Goal: Task Accomplishment & Management: Manage account settings

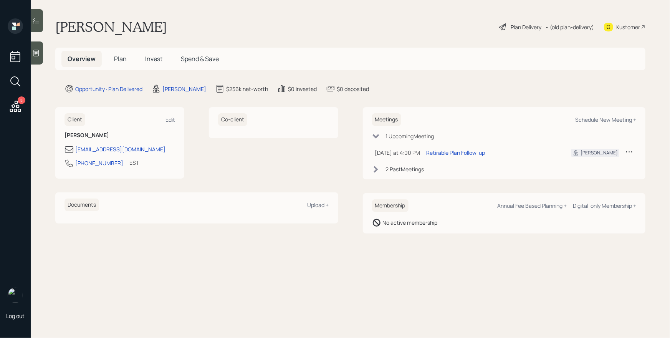
click at [126, 61] on span "Plan" at bounding box center [120, 59] width 13 height 8
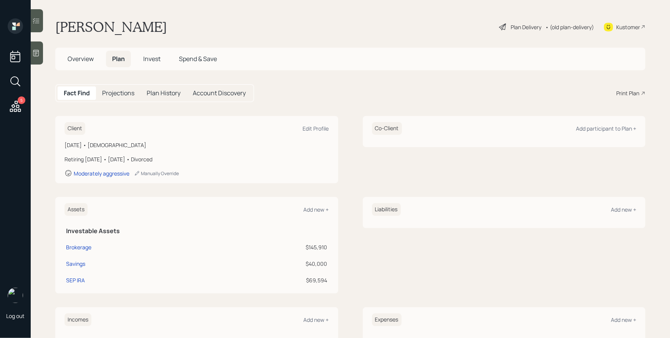
click at [448, 54] on div "Overview Plan Invest Spend & Save" at bounding box center [350, 59] width 590 height 23
click at [511, 25] on div "Plan Delivery" at bounding box center [526, 27] width 31 height 8
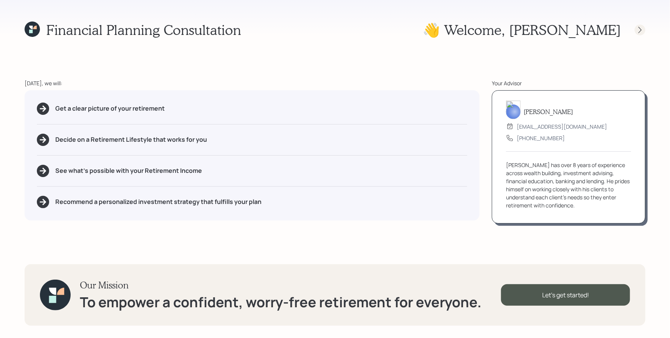
click at [643, 26] on icon at bounding box center [641, 30] width 8 height 8
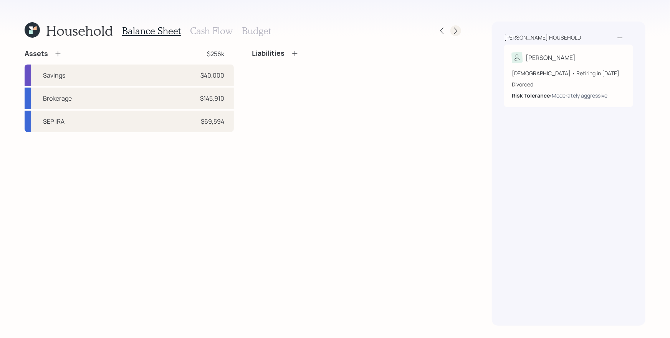
click at [456, 33] on icon at bounding box center [455, 31] width 3 height 7
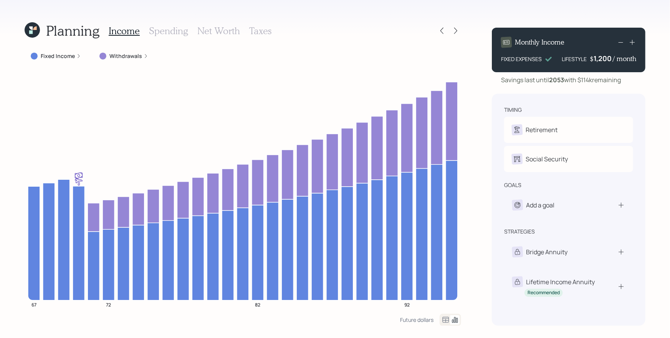
click at [131, 57] on label "Withdrawals" at bounding box center [125, 56] width 33 height 8
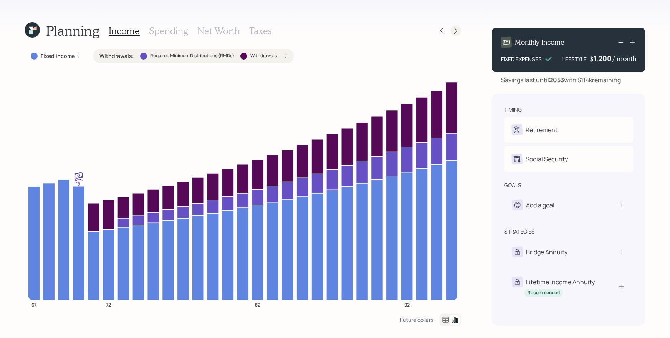
click at [454, 30] on icon at bounding box center [456, 31] width 8 height 8
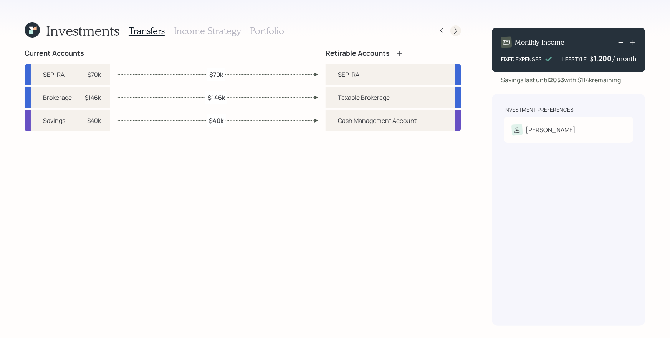
click at [458, 30] on icon at bounding box center [455, 31] width 3 height 7
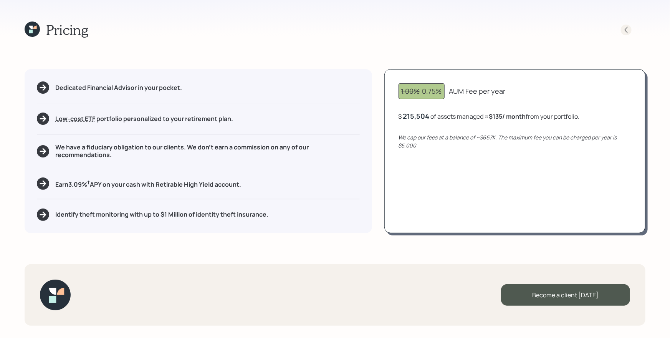
click at [626, 29] on icon at bounding box center [627, 30] width 8 height 8
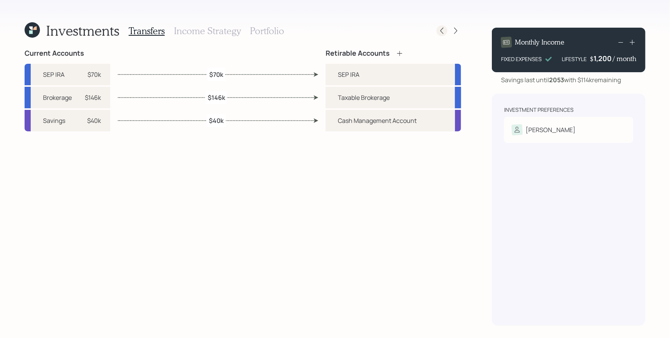
click at [443, 30] on icon at bounding box center [442, 31] width 8 height 8
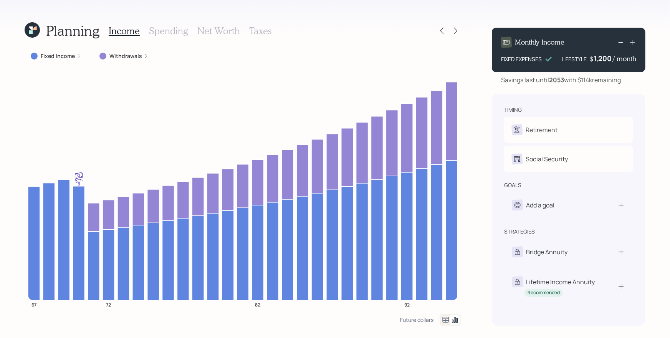
click at [443, 30] on icon at bounding box center [442, 31] width 8 height 8
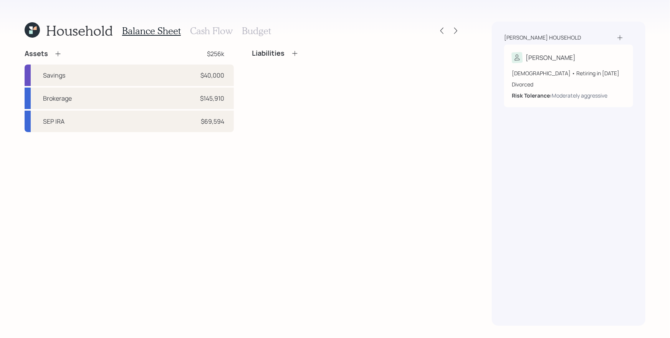
click at [33, 30] on icon at bounding box center [32, 29] width 15 height 15
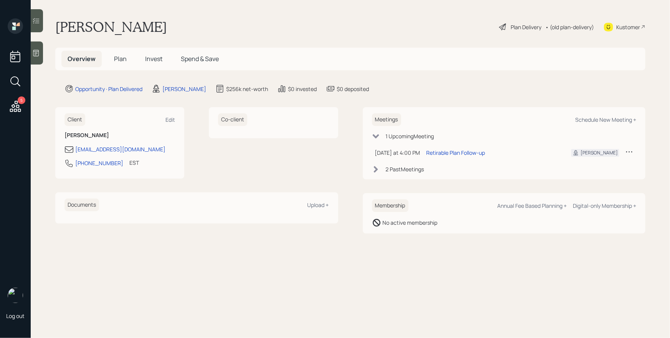
click at [443, 71] on main "[PERSON_NAME] Plan Delivery • (old plan-delivery) Kustomer Overview Plan Invest…" at bounding box center [351, 169] width 640 height 338
click at [17, 105] on icon at bounding box center [15, 106] width 14 height 14
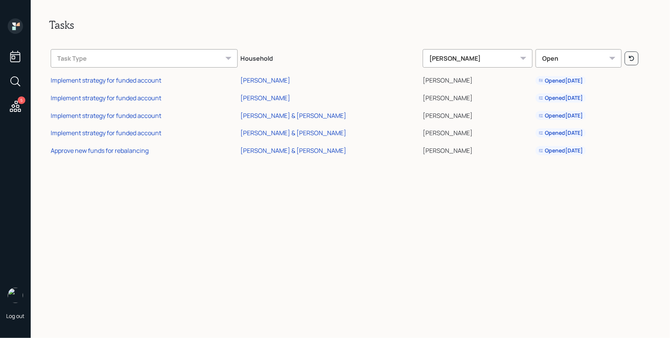
click at [15, 24] on icon at bounding box center [13, 24] width 3 height 3
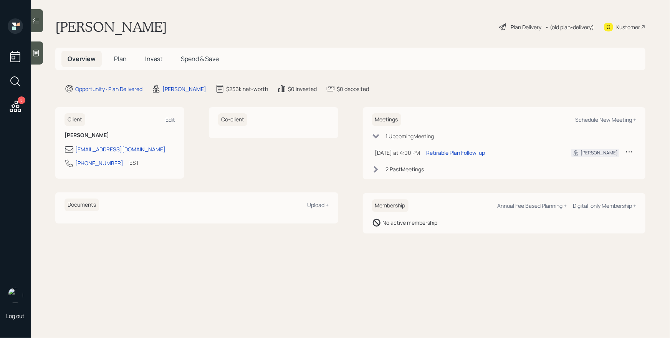
click at [500, 94] on main "[PERSON_NAME] Plan Delivery • (old plan-delivery) Kustomer Overview Plan Invest…" at bounding box center [351, 169] width 640 height 338
click at [124, 58] on span "Plan" at bounding box center [120, 59] width 13 height 8
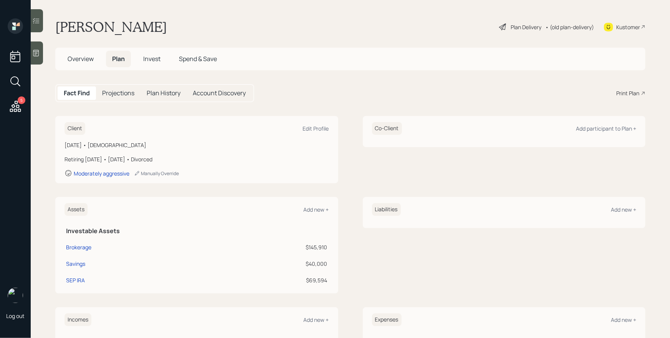
click at [518, 27] on div "Plan Delivery" at bounding box center [526, 27] width 31 height 8
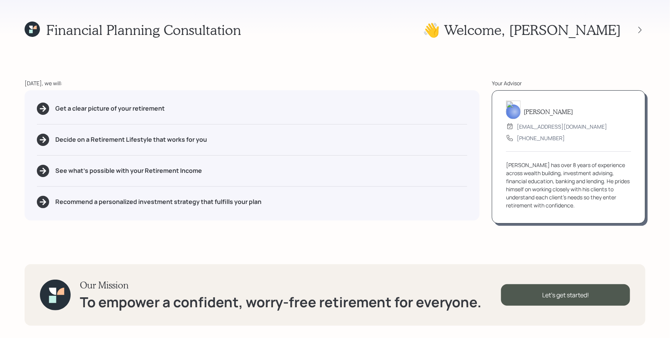
click at [648, 30] on div "Financial Planning Consultation 👋 Welcome , [PERSON_NAME] [DATE], we will: Get …" at bounding box center [335, 169] width 670 height 338
click at [641, 28] on icon at bounding box center [641, 30] width 8 height 8
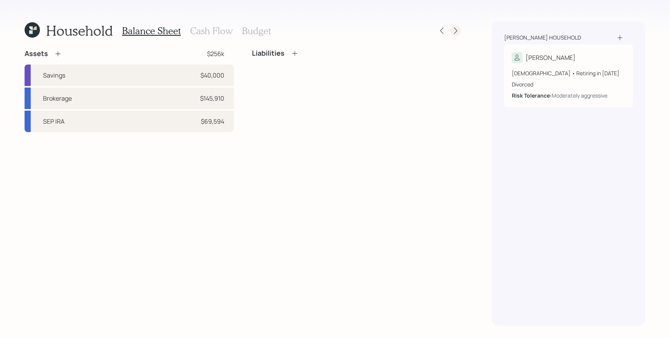
click at [459, 33] on icon at bounding box center [456, 31] width 8 height 8
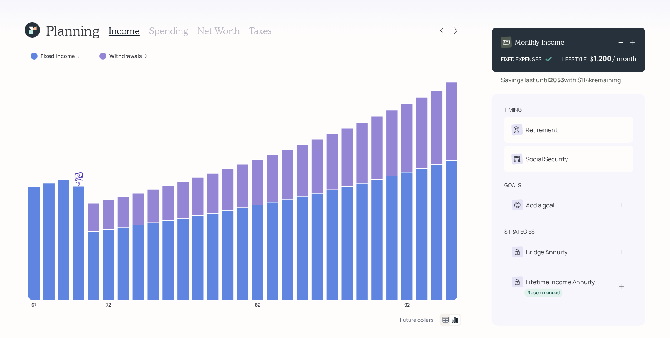
click at [459, 33] on icon at bounding box center [456, 31] width 8 height 8
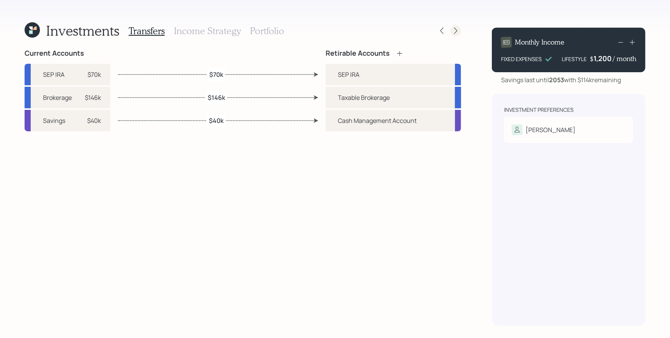
click at [459, 33] on icon at bounding box center [456, 31] width 8 height 8
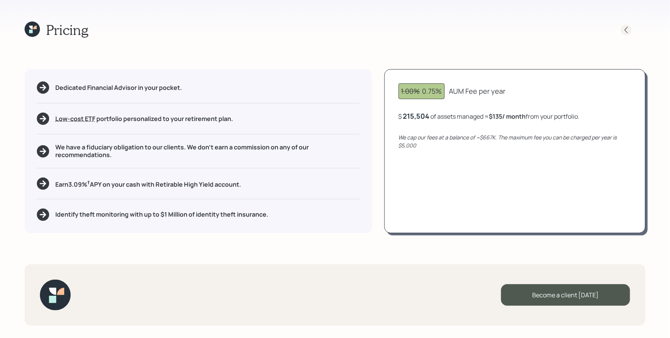
click at [627, 33] on icon at bounding box center [627, 30] width 8 height 8
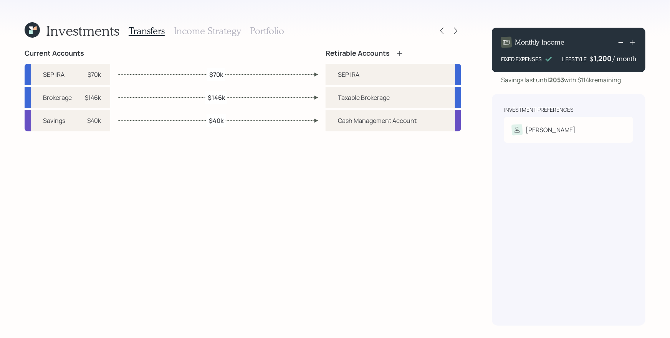
click at [277, 27] on h3 "Portfolio" at bounding box center [267, 30] width 34 height 11
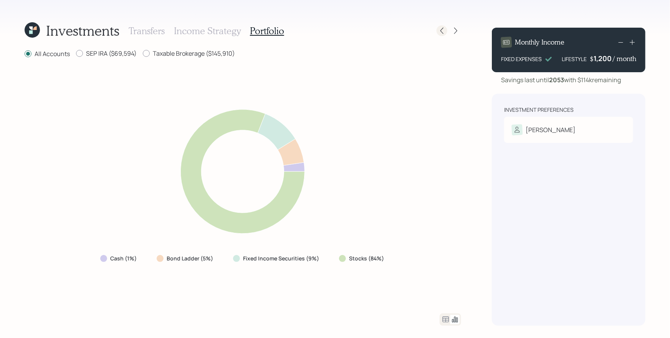
click at [443, 28] on icon at bounding box center [442, 31] width 3 height 7
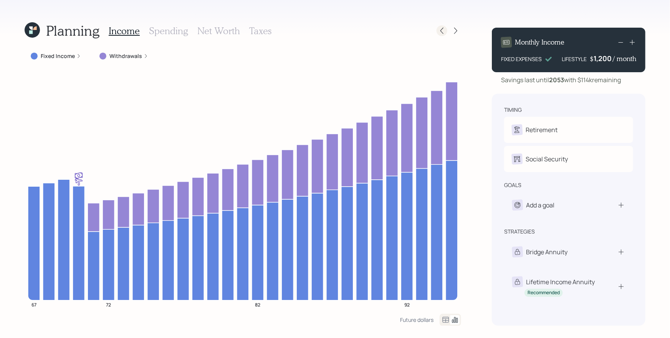
click at [443, 28] on icon at bounding box center [442, 31] width 3 height 7
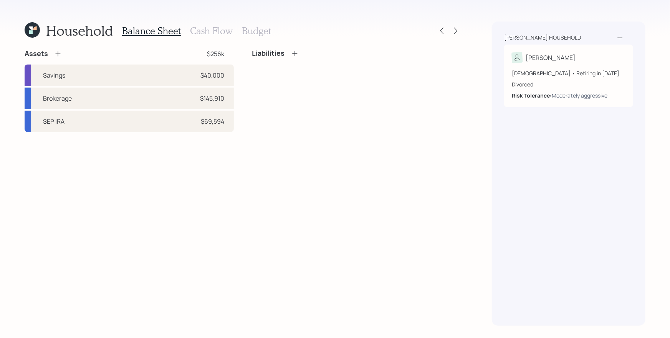
click at [201, 29] on h3 "Cash Flow" at bounding box center [211, 30] width 43 height 11
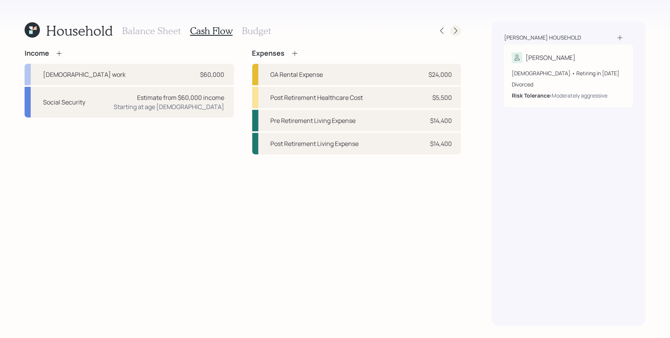
click at [455, 28] on icon at bounding box center [455, 31] width 3 height 7
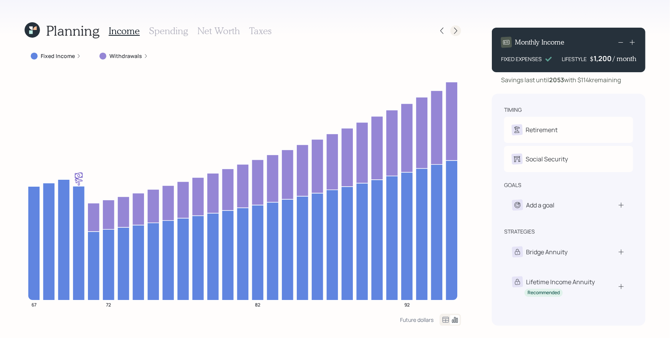
click at [453, 31] on icon at bounding box center [456, 31] width 8 height 8
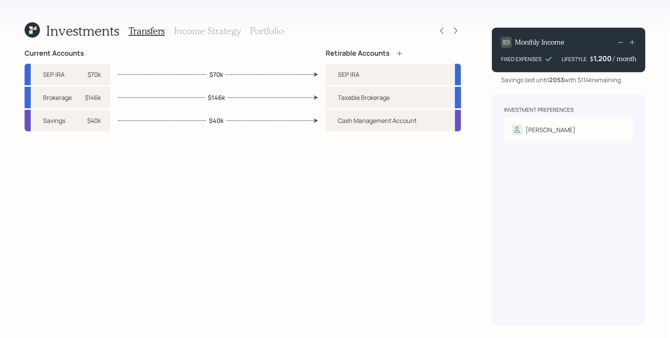
click at [270, 32] on h3 "Portfolio" at bounding box center [267, 30] width 34 height 11
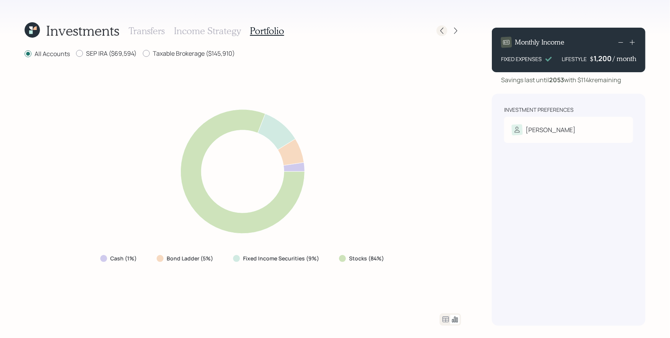
click at [444, 29] on icon at bounding box center [442, 31] width 8 height 8
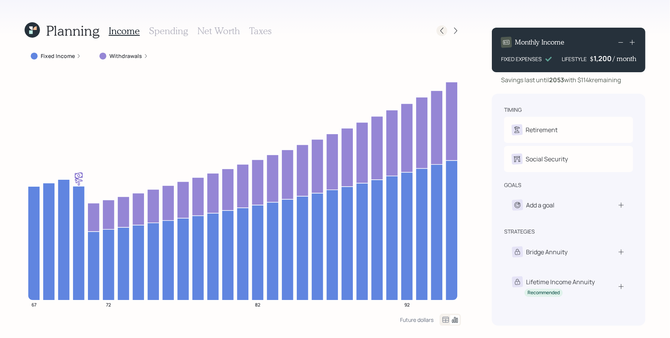
click at [443, 29] on icon at bounding box center [442, 31] width 8 height 8
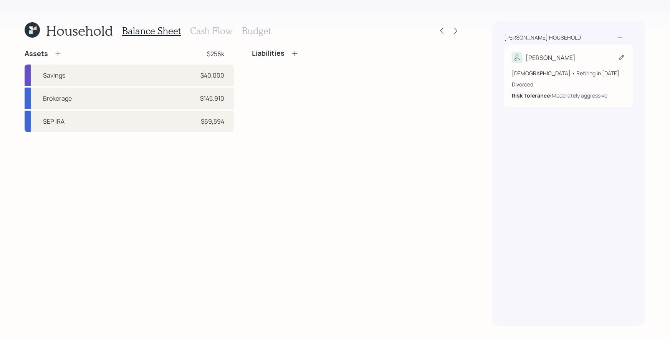
click at [565, 73] on div "[DEMOGRAPHIC_DATA] • Retiring in [DATE]" at bounding box center [569, 73] width 114 height 8
select select "12"
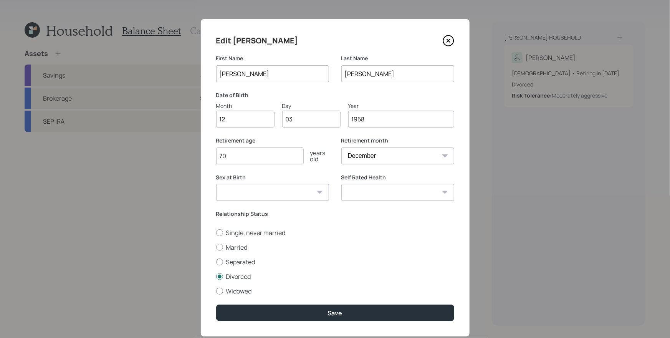
click at [446, 44] on icon at bounding box center [449, 41] width 12 height 12
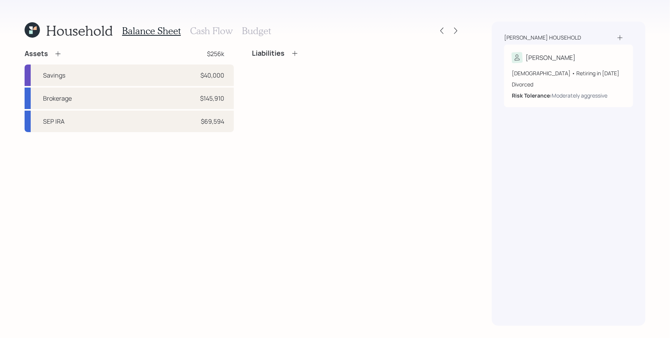
click at [196, 33] on h3 "Cash Flow" at bounding box center [211, 30] width 43 height 11
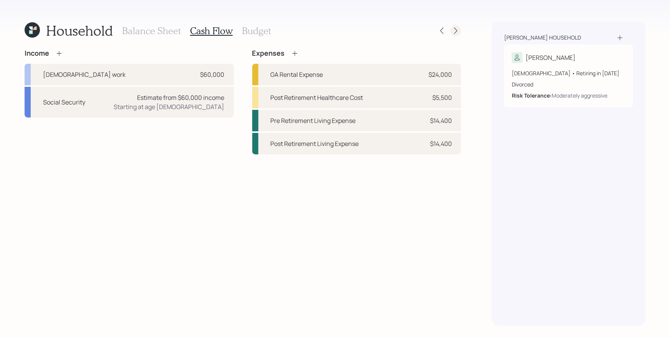
click at [453, 28] on icon at bounding box center [456, 31] width 8 height 8
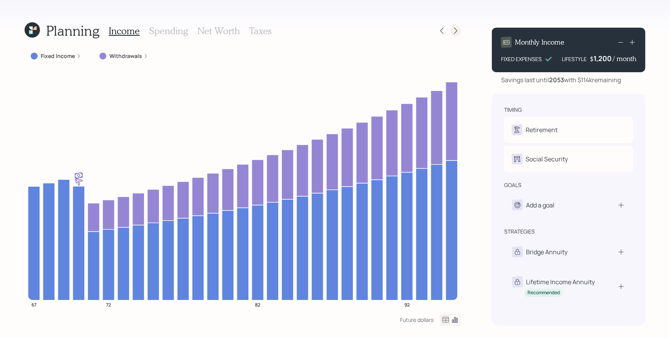
click at [456, 30] on icon at bounding box center [456, 31] width 8 height 8
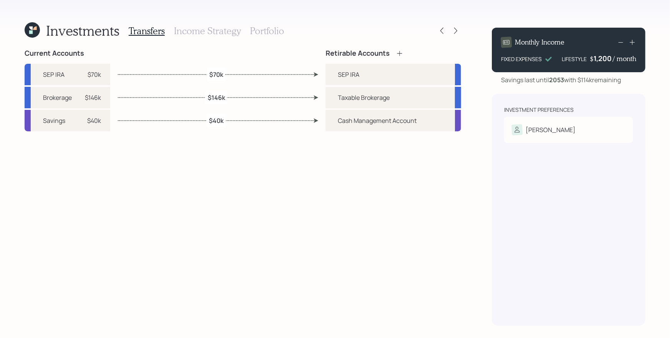
click at [258, 33] on h3 "Portfolio" at bounding box center [267, 30] width 34 height 11
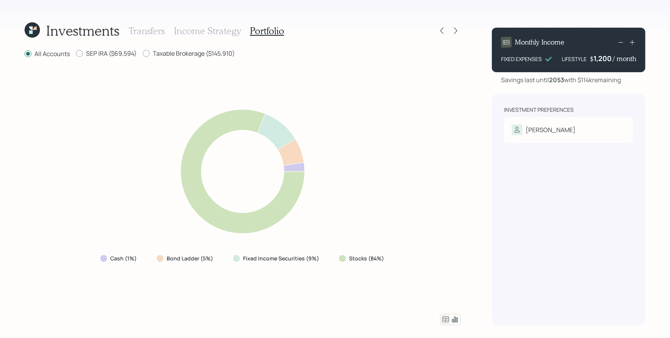
click at [447, 320] on icon at bounding box center [445, 319] width 9 height 9
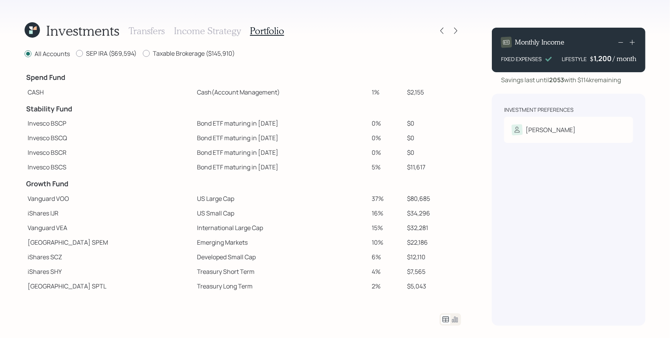
click at [211, 33] on h3 "Income Strategy" at bounding box center [207, 30] width 67 height 11
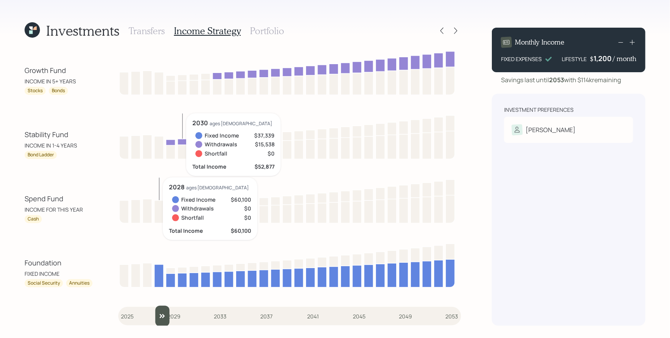
drag, startPoint x: 131, startPoint y: 317, endPoint x: 153, endPoint y: 315, distance: 22.0
click at [153, 315] on input "slider" at bounding box center [289, 316] width 343 height 21
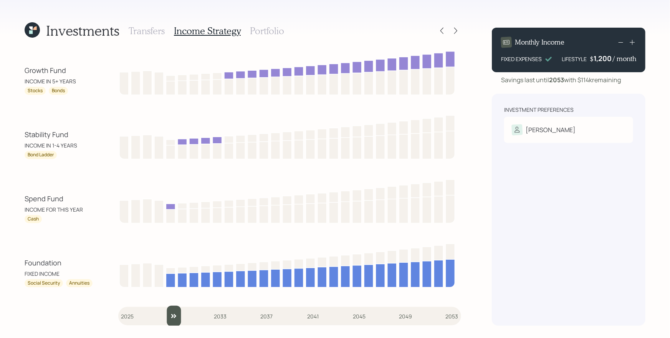
drag, startPoint x: 165, startPoint y: 316, endPoint x: 168, endPoint y: 302, distance: 14.2
type input "2029"
click at [168, 306] on input "slider" at bounding box center [289, 316] width 343 height 21
click at [444, 32] on icon at bounding box center [442, 31] width 8 height 8
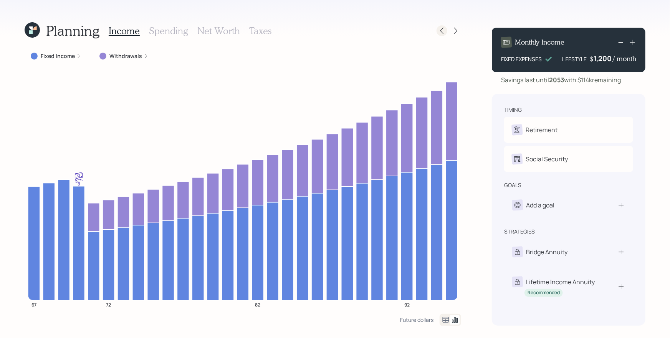
click at [440, 33] on icon at bounding box center [442, 31] width 8 height 8
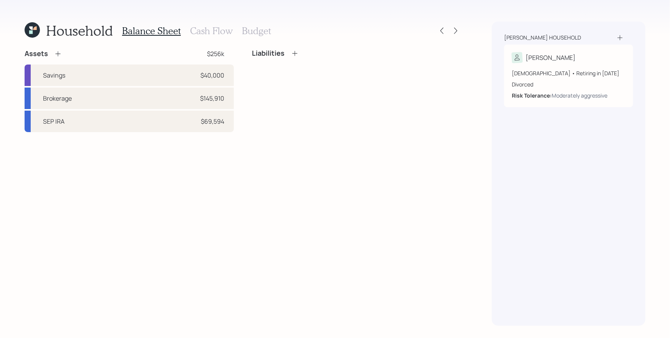
click at [205, 31] on h3 "Cash Flow" at bounding box center [211, 30] width 43 height 11
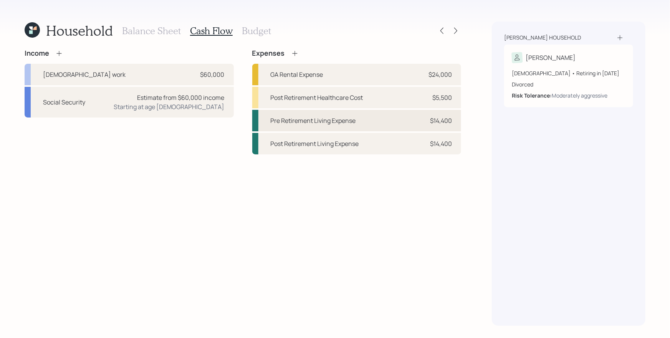
click at [382, 125] on div "Pre Retirement Living Expense $14,400" at bounding box center [356, 121] width 209 height 22
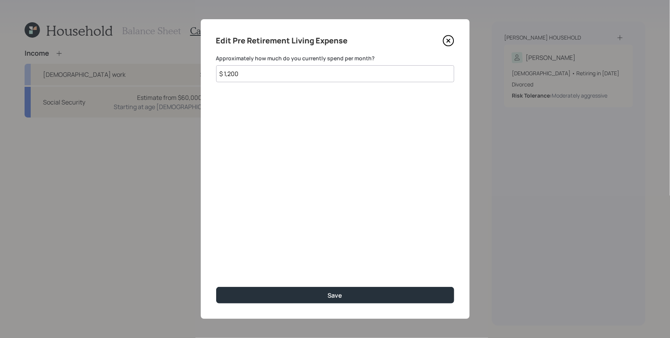
drag, startPoint x: 280, startPoint y: 74, endPoint x: 214, endPoint y: 73, distance: 65.7
click at [214, 73] on div "Edit Pre Retirement Living Expense Approximately how much do you currently spen…" at bounding box center [335, 169] width 269 height 300
click at [451, 41] on icon at bounding box center [449, 41] width 12 height 12
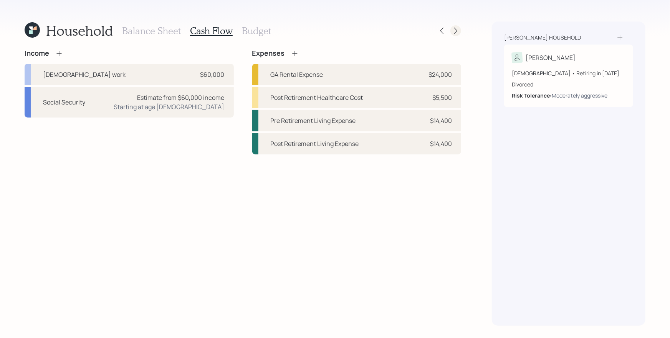
click at [455, 29] on icon at bounding box center [456, 31] width 8 height 8
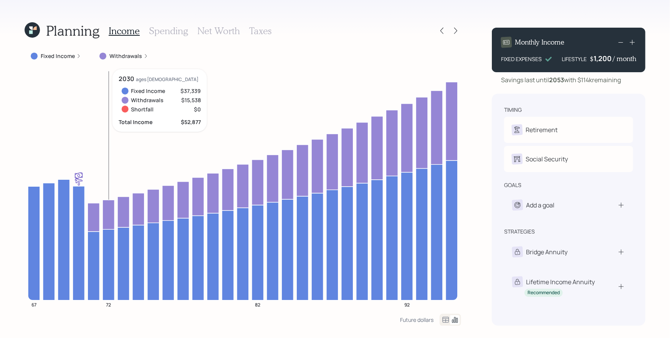
click at [167, 27] on h3 "Spending" at bounding box center [168, 30] width 39 height 11
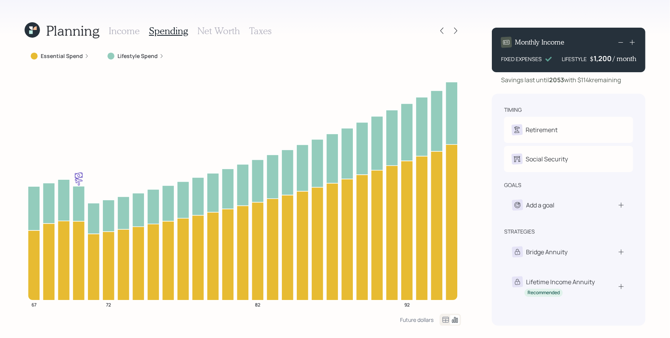
click at [147, 57] on label "Lifestyle Spend" at bounding box center [138, 56] width 40 height 8
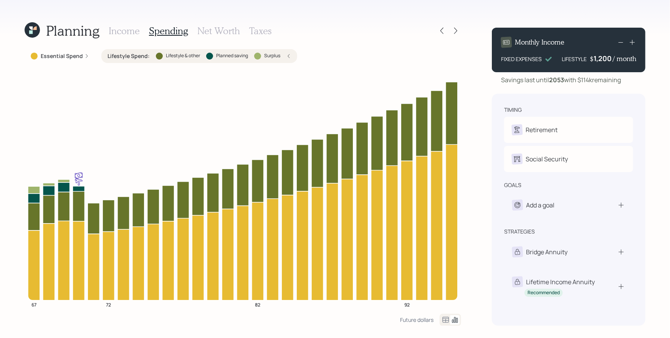
click at [118, 30] on h3 "Income" at bounding box center [124, 30] width 31 height 11
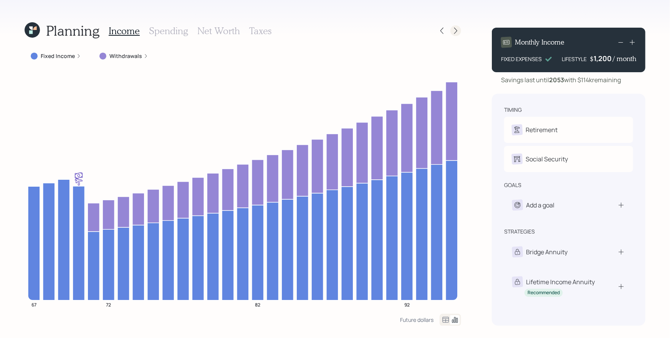
click at [458, 31] on icon at bounding box center [456, 31] width 8 height 8
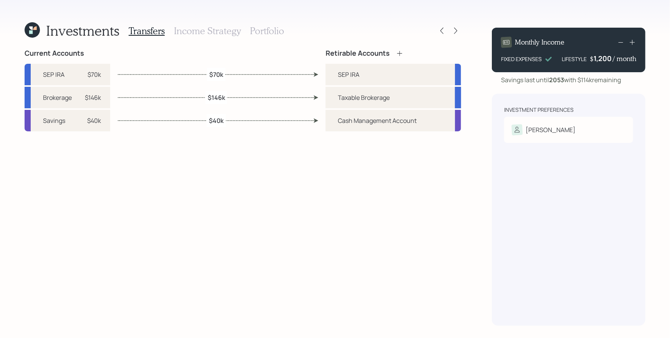
click at [216, 31] on h3 "Income Strategy" at bounding box center [207, 30] width 67 height 11
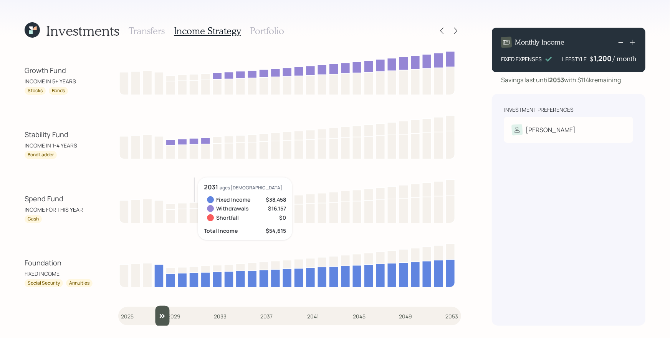
drag, startPoint x: 130, startPoint y: 314, endPoint x: 154, endPoint y: 312, distance: 24.0
click at [154, 312] on input "slider" at bounding box center [289, 316] width 343 height 21
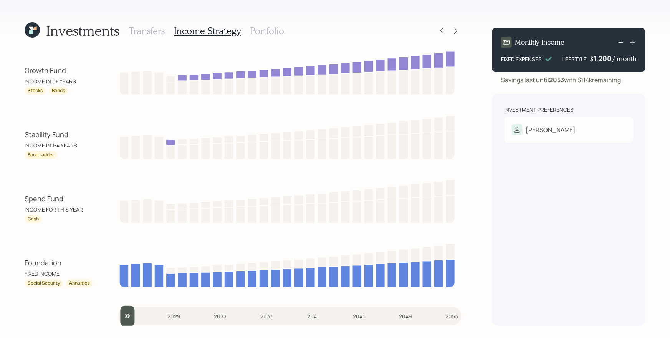
drag, startPoint x: 163, startPoint y: 317, endPoint x: 124, endPoint y: 317, distance: 39.2
click at [124, 317] on input "slider" at bounding box center [289, 316] width 343 height 21
drag, startPoint x: 131, startPoint y: 312, endPoint x: 154, endPoint y: 312, distance: 23.4
click at [154, 312] on input "slider" at bounding box center [289, 316] width 343 height 21
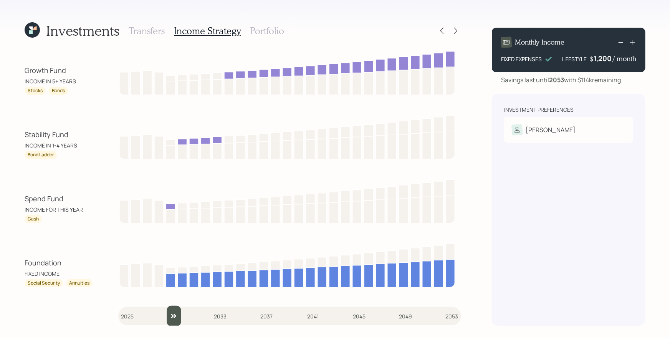
click at [164, 320] on input "slider" at bounding box center [289, 316] width 343 height 21
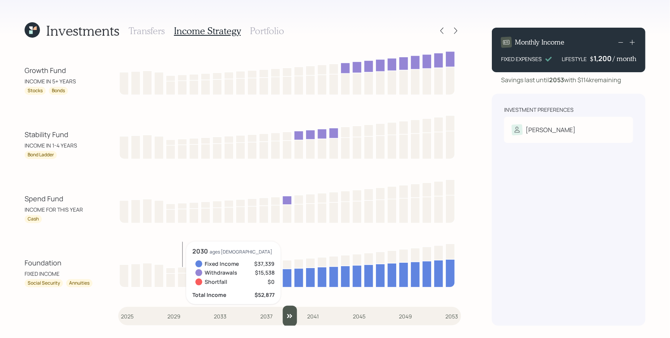
drag, startPoint x: 172, startPoint y: 317, endPoint x: 287, endPoint y: 307, distance: 115.7
click at [287, 307] on input "slider" at bounding box center [289, 316] width 343 height 21
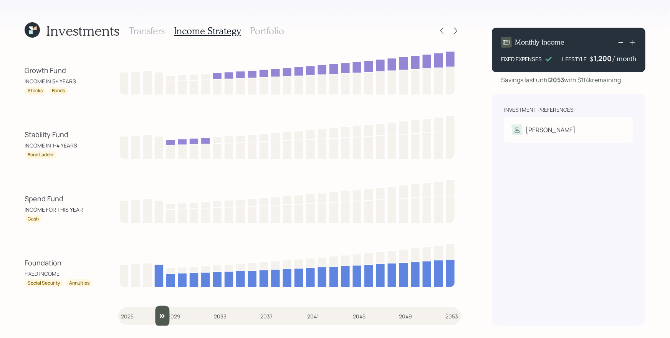
drag, startPoint x: 291, startPoint y: 316, endPoint x: 161, endPoint y: 304, distance: 130.7
type input "2028"
click at [161, 306] on input "slider" at bounding box center [289, 316] width 343 height 21
click at [267, 29] on h3 "Portfolio" at bounding box center [267, 30] width 34 height 11
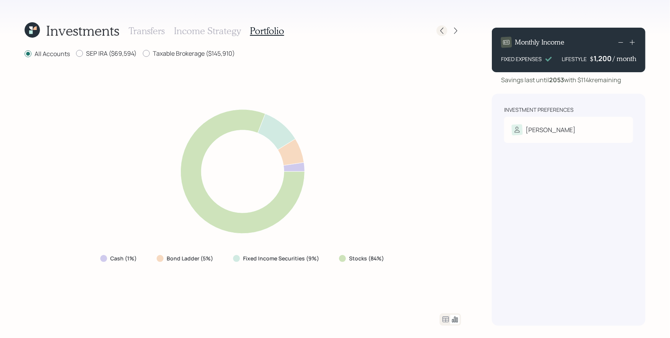
click at [442, 29] on icon at bounding box center [442, 31] width 3 height 7
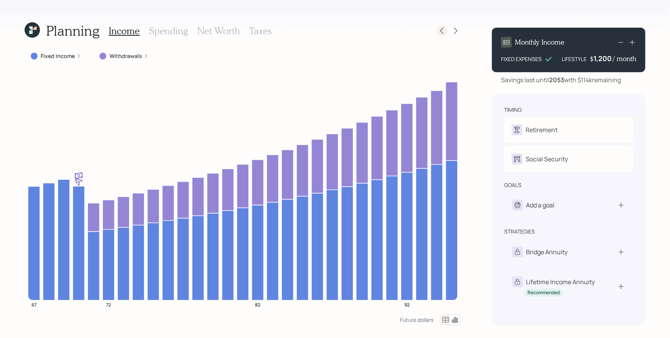
click at [442, 30] on icon at bounding box center [442, 31] width 3 height 7
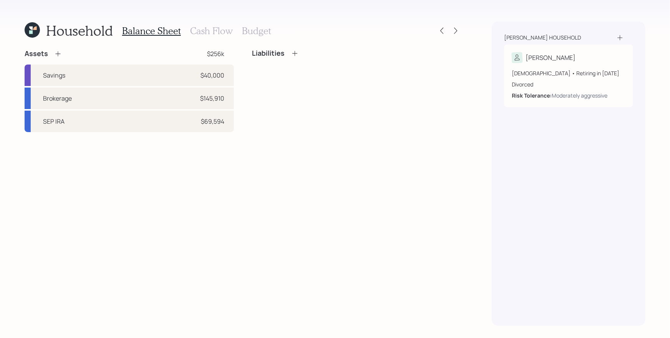
click at [207, 30] on h3 "Cash Flow" at bounding box center [211, 30] width 43 height 11
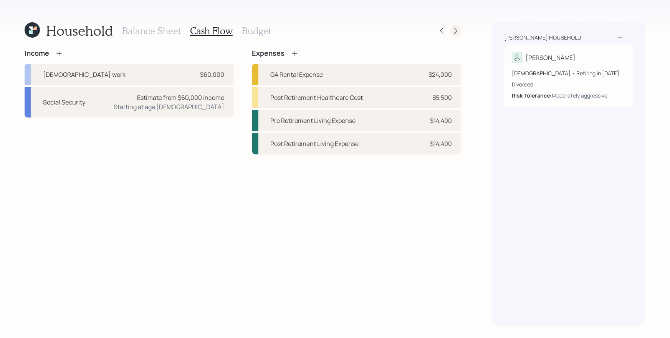
click at [458, 27] on icon at bounding box center [456, 31] width 8 height 8
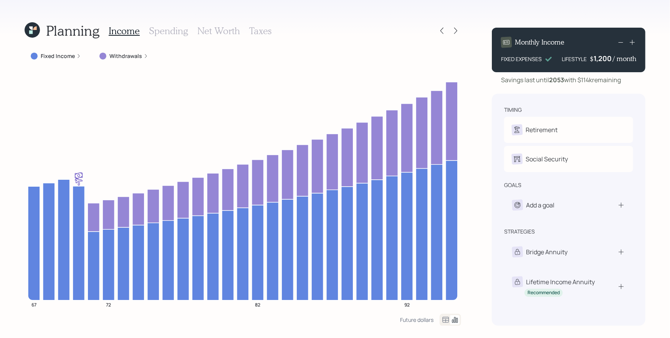
click at [177, 31] on h3 "Spending" at bounding box center [168, 30] width 39 height 11
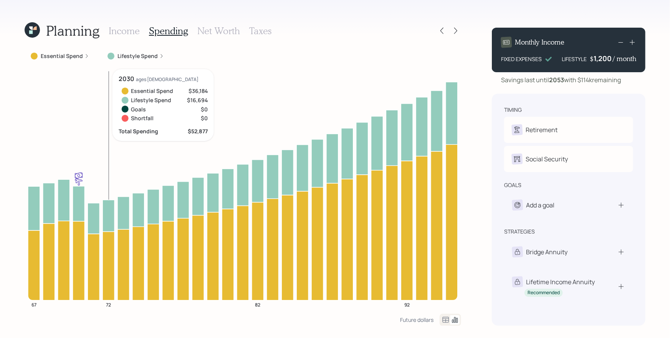
click at [135, 52] on label "Lifestyle Spend" at bounding box center [138, 56] width 40 height 8
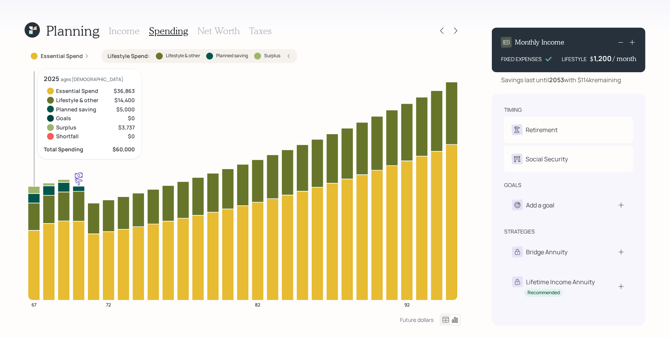
click at [35, 198] on icon at bounding box center [34, 198] width 12 height 10
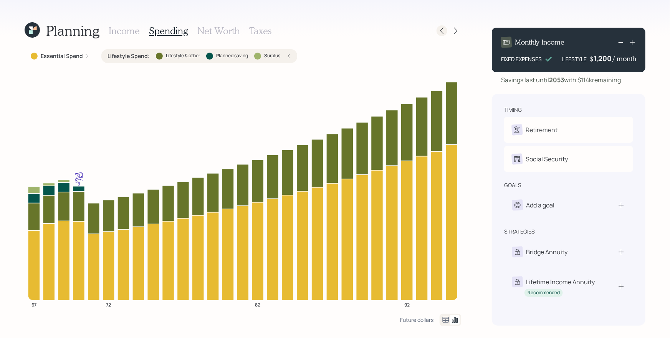
click at [443, 30] on icon at bounding box center [442, 31] width 8 height 8
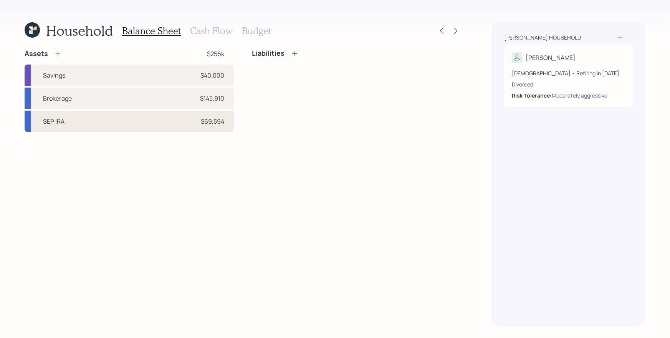
click at [83, 116] on div "SEP IRA $69,594" at bounding box center [129, 122] width 209 height 22
select select "balanced"
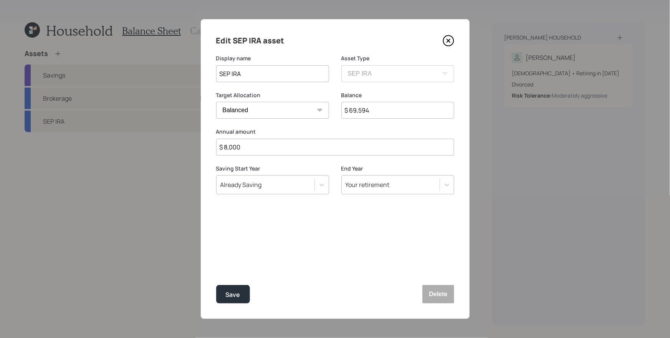
click at [450, 39] on icon at bounding box center [448, 40] width 3 height 3
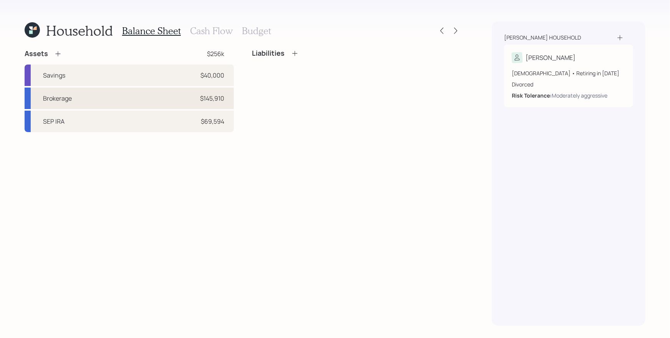
click at [113, 100] on div "Brokerage $145,910" at bounding box center [129, 99] width 209 height 22
select select "taxable"
select select "balanced"
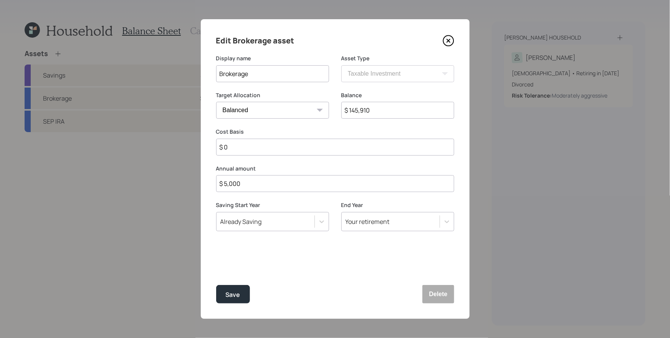
click at [451, 41] on icon at bounding box center [449, 41] width 12 height 12
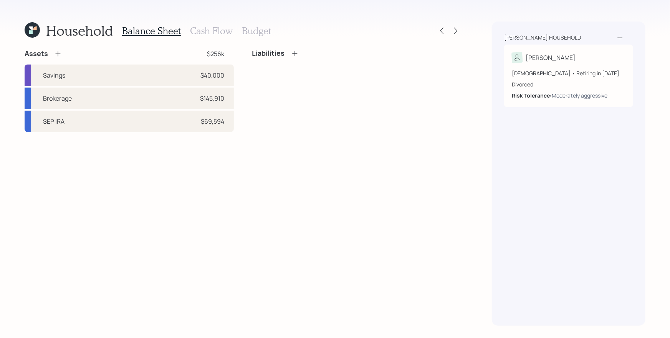
click at [211, 31] on h3 "Cash Flow" at bounding box center [211, 30] width 43 height 11
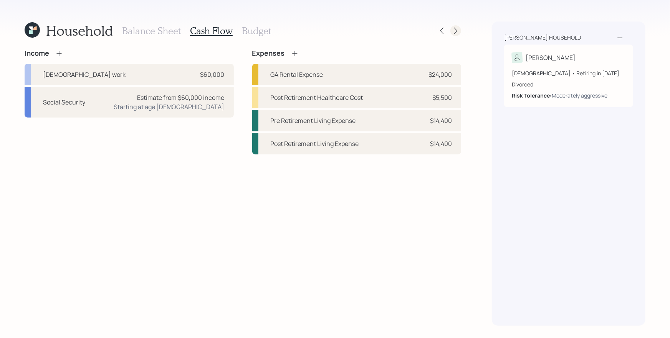
click at [458, 30] on icon at bounding box center [455, 31] width 3 height 7
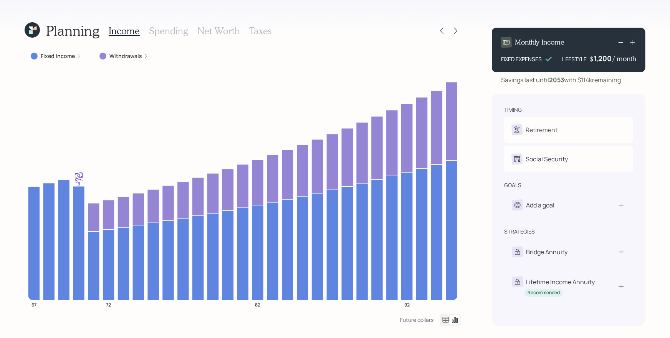
click at [163, 28] on h3 "Spending" at bounding box center [168, 30] width 39 height 11
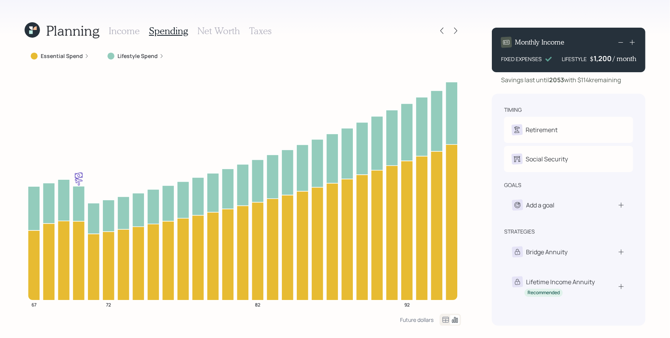
click at [146, 58] on label "Lifestyle Spend" at bounding box center [138, 56] width 40 height 8
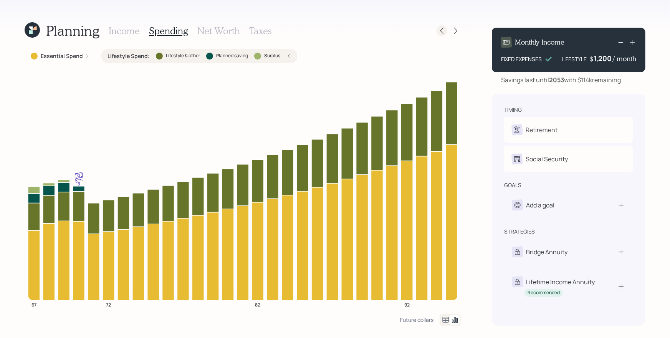
click at [441, 30] on icon at bounding box center [442, 31] width 8 height 8
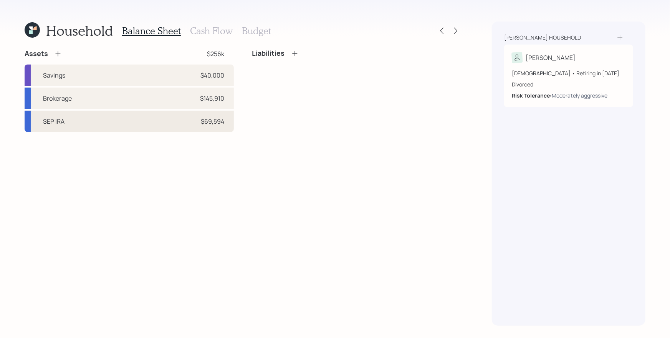
click at [188, 126] on div "SEP IRA $69,594" at bounding box center [129, 122] width 209 height 22
select select "balanced"
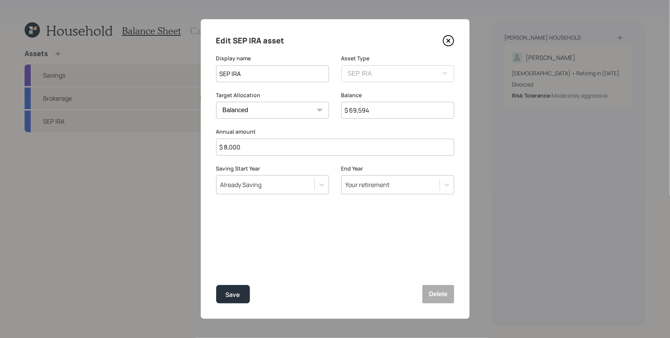
click at [447, 36] on icon at bounding box center [448, 41] width 10 height 10
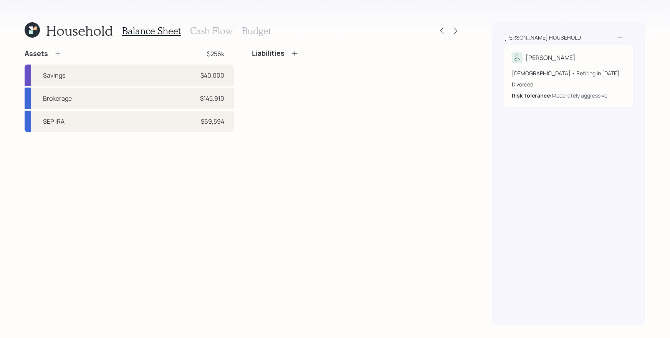
click at [35, 31] on icon at bounding box center [32, 29] width 15 height 15
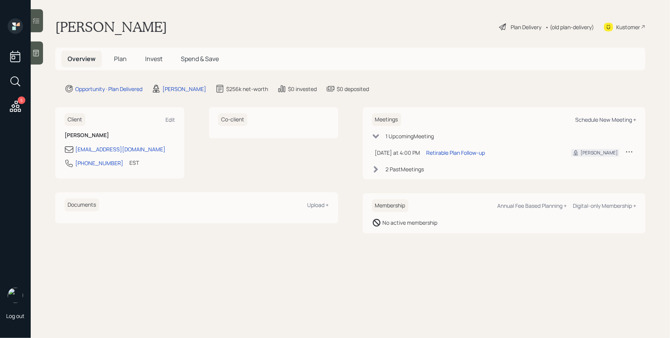
click at [620, 121] on div "Schedule New Meeting +" at bounding box center [605, 119] width 61 height 7
select select "d946c976-65aa-4529-ac9d-02c4f1114fc0"
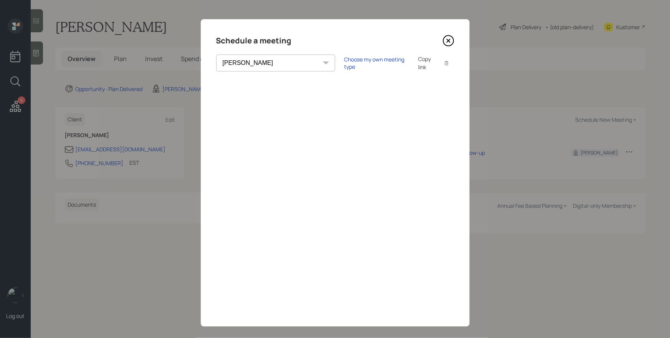
click at [447, 40] on icon at bounding box center [448, 40] width 3 height 3
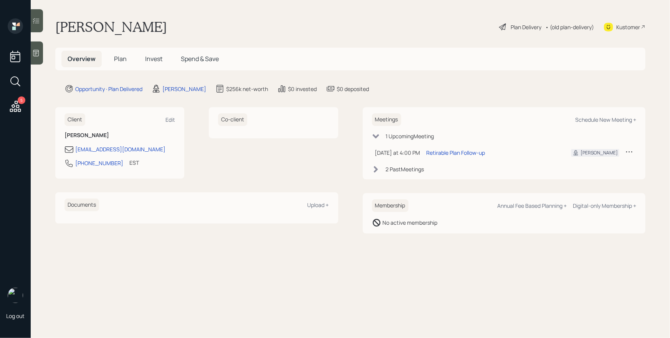
click at [120, 58] on span "Plan" at bounding box center [120, 59] width 13 height 8
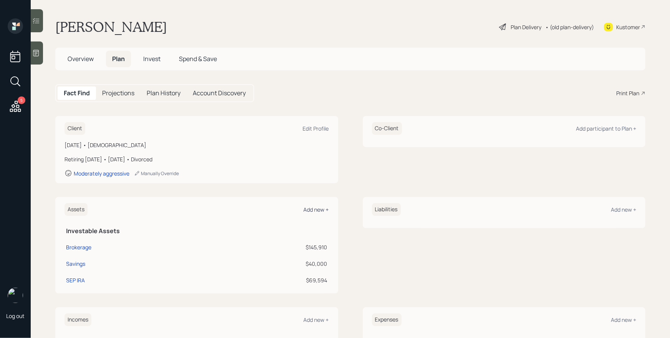
click at [314, 209] on div "Add new +" at bounding box center [316, 209] width 25 height 7
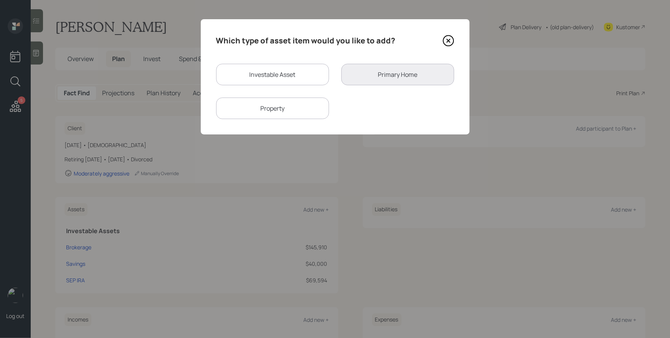
click at [286, 72] on div "Investable Asset" at bounding box center [272, 75] width 113 height 22
select select "taxable"
select select "balanced"
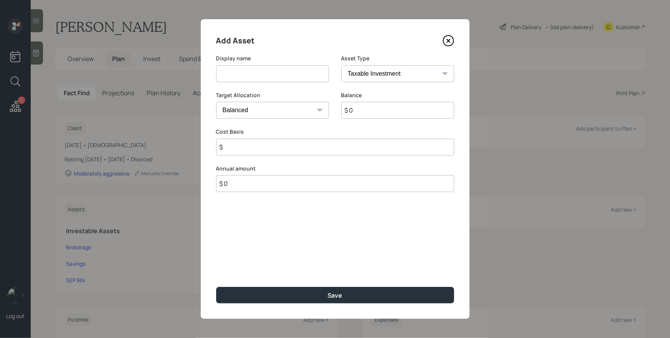
click at [257, 70] on input at bounding box center [272, 73] width 113 height 17
type input "IRA"
click at [421, 76] on select "SEP [PERSON_NAME] IRA 401(k) [PERSON_NAME] 401(k) 403(b) [PERSON_NAME] 403(b) 4…" at bounding box center [398, 73] width 113 height 17
select select "ira"
click at [342, 65] on select "SEP [PERSON_NAME] IRA 401(k) [PERSON_NAME] 401(k) 403(b) [PERSON_NAME] 403(b) 4…" at bounding box center [398, 73] width 113 height 17
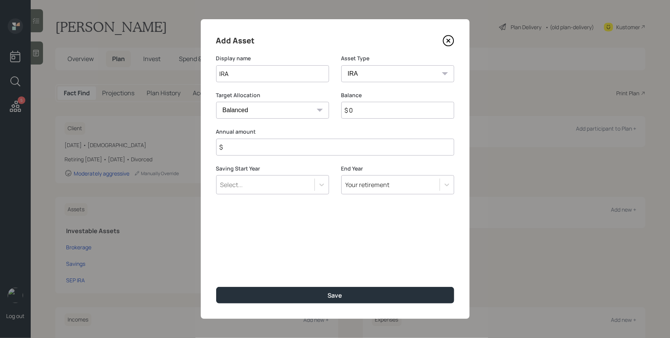
click at [317, 148] on input "$" at bounding box center [335, 147] width 238 height 17
type input "$ 8,000"
click at [403, 109] on input "$ 0" at bounding box center [398, 110] width 113 height 17
click at [269, 188] on div "Select..." at bounding box center [266, 184] width 98 height 13
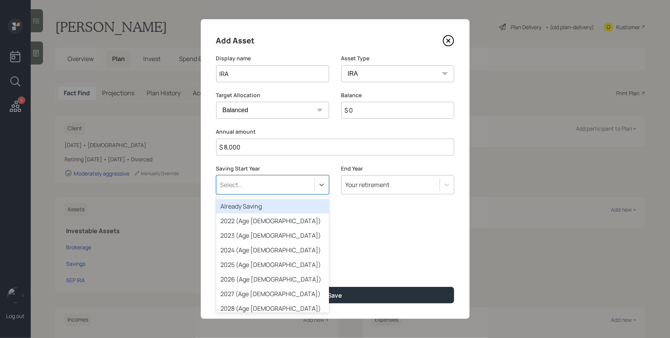
click at [261, 208] on div "Already Saving" at bounding box center [272, 206] width 113 height 15
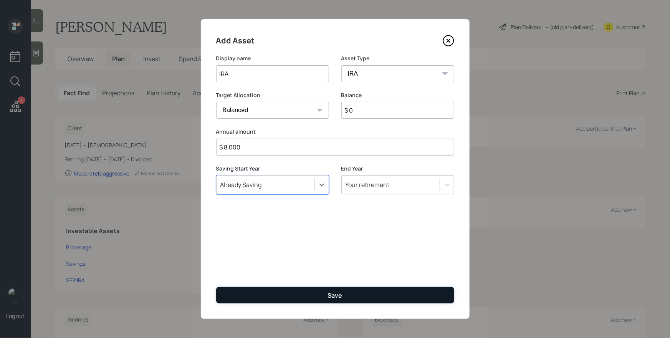
click at [335, 298] on div "Save" at bounding box center [335, 295] width 15 height 8
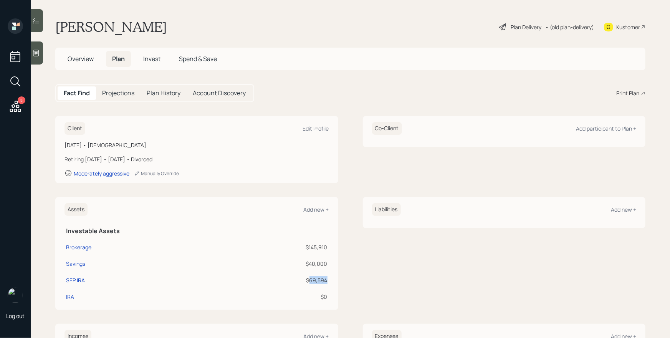
drag, startPoint x: 315, startPoint y: 280, endPoint x: 325, endPoint y: 280, distance: 10.0
click at [325, 280] on td "$69,594" at bounding box center [267, 279] width 123 height 17
copy div "69,594"
click at [71, 296] on div "IRA" at bounding box center [70, 297] width 8 height 8
select select "ira"
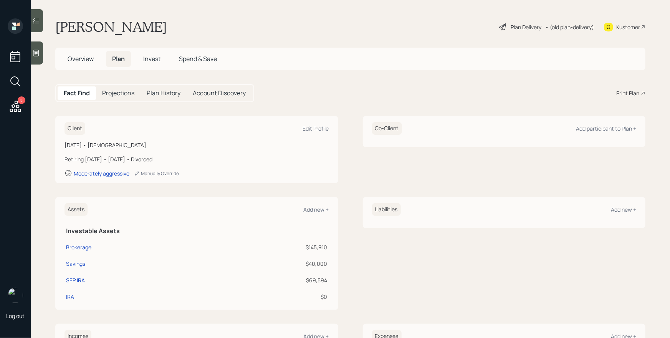
select select "balanced"
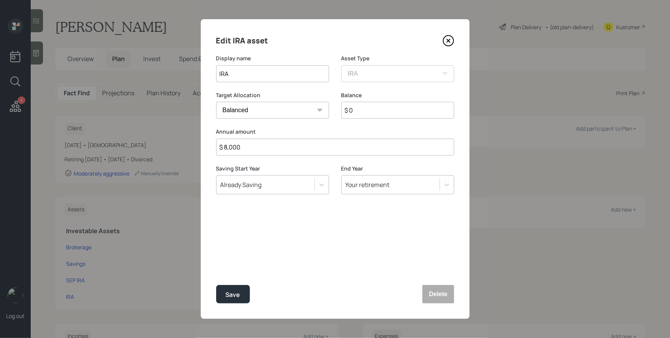
click at [361, 108] on input "$ 0" at bounding box center [398, 110] width 113 height 17
paste input "69,594"
type input "$ 69,594"
click at [234, 292] on div "Save" at bounding box center [233, 295] width 15 height 10
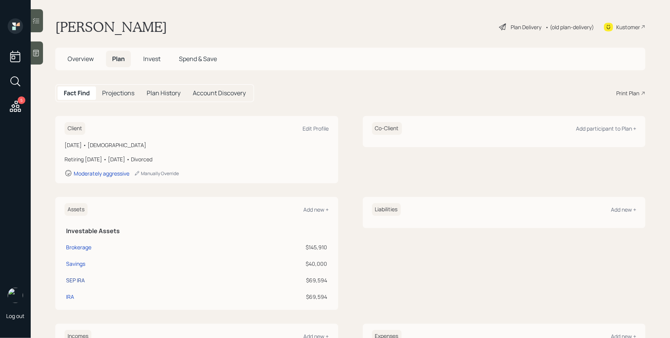
click at [78, 280] on div "SEP IRA" at bounding box center [75, 280] width 19 height 8
select select "balanced"
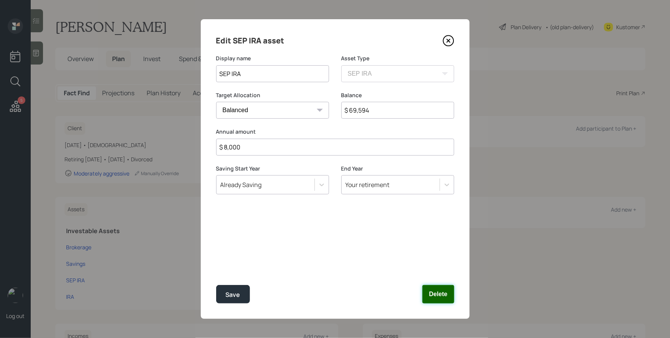
click at [439, 293] on button "Delete" at bounding box center [438, 294] width 31 height 18
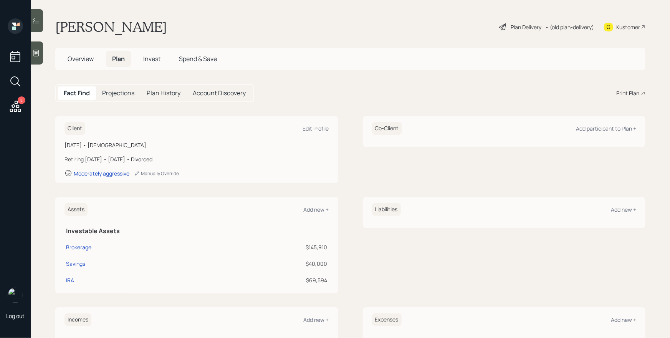
click at [142, 58] on h5 "Invest" at bounding box center [152, 59] width 30 height 17
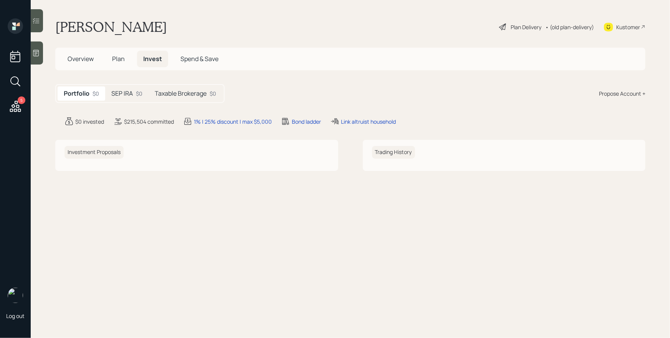
click at [116, 58] on span "Plan" at bounding box center [118, 59] width 13 height 8
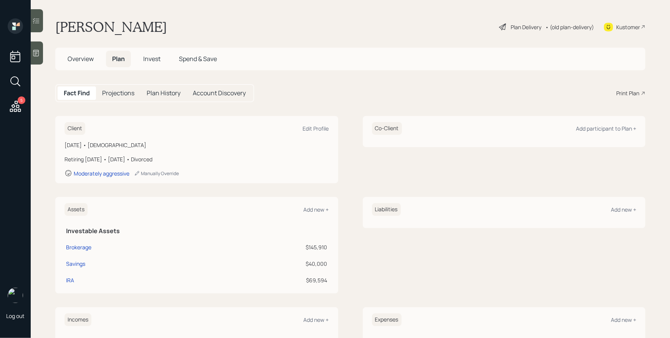
click at [155, 57] on span "Invest" at bounding box center [151, 59] width 17 height 8
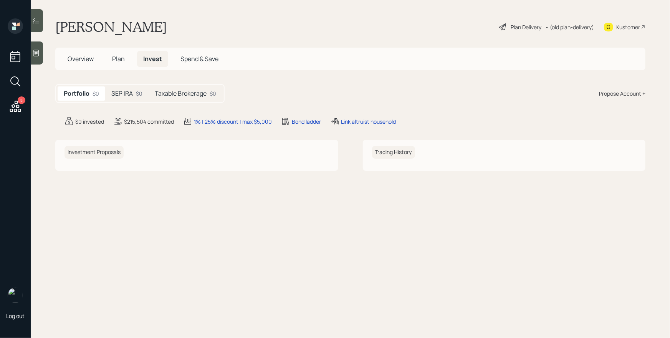
click at [129, 94] on h5 "SEP IRA" at bounding box center [122, 93] width 22 height 7
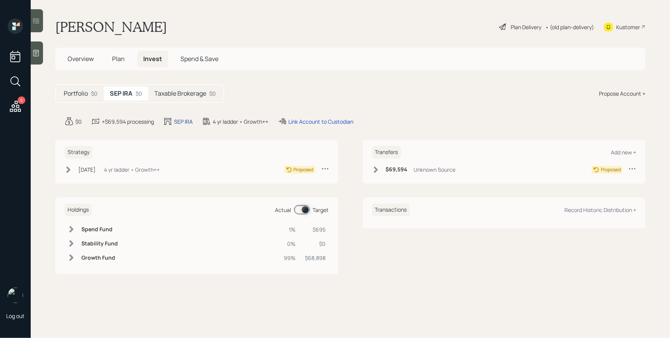
click at [189, 124] on div "SEP IRA" at bounding box center [183, 122] width 19 height 8
select select "traditional"
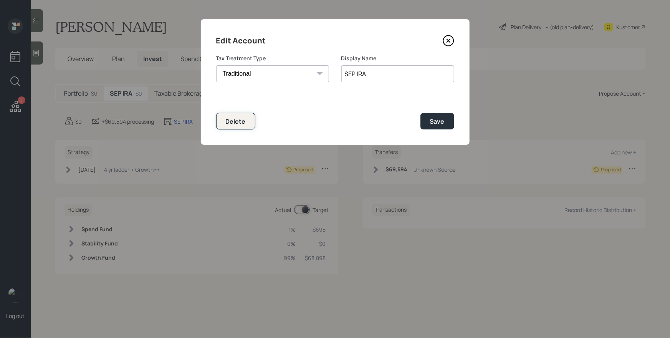
click at [229, 120] on div "Delete" at bounding box center [236, 121] width 20 height 8
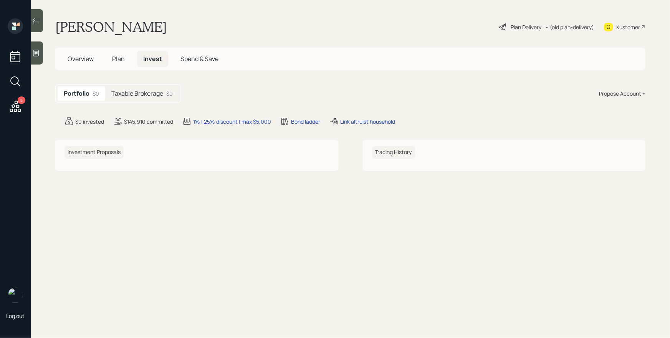
click at [620, 90] on div "Propose Account +" at bounding box center [622, 94] width 46 height 8
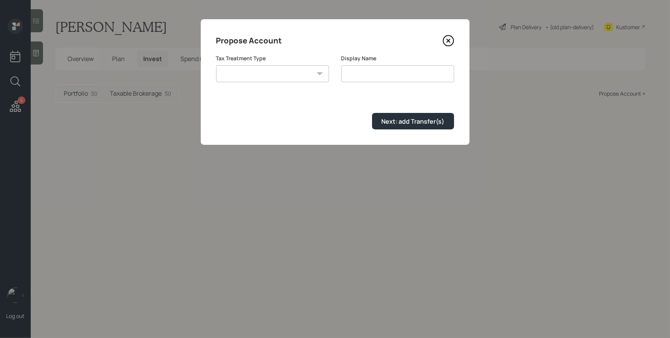
click at [255, 70] on select "[PERSON_NAME] Taxable Traditional" at bounding box center [272, 73] width 113 height 17
select select "traditional"
click at [216, 65] on select "[PERSON_NAME] Taxable Traditional" at bounding box center [272, 73] width 113 height 17
click at [395, 75] on input "Traditional" at bounding box center [398, 73] width 113 height 17
type input "Traditional IRA"
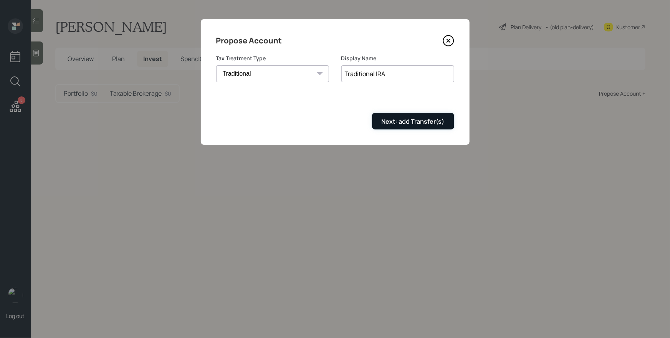
click at [415, 120] on div "Next: add Transfer(s)" at bounding box center [413, 121] width 63 height 8
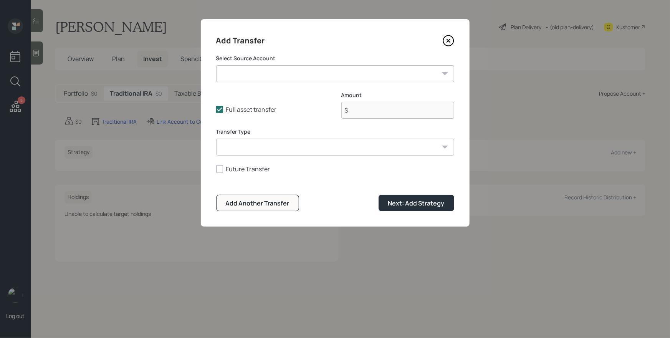
click at [279, 71] on select "Brokerage ($145,910 | Taxable Investment) Savings ($40,000 | Emergency Fund) IR…" at bounding box center [335, 73] width 238 height 17
select select "96a69cb7-30bd-4050-bc9e-dfec469df00e"
click at [216, 65] on select "Brokerage ($145,910 | Taxable Investment) Savings ($40,000 | Emergency Fund) IR…" at bounding box center [335, 73] width 238 height 17
type input "$ 69,594"
click at [423, 201] on div "Next: Add Strategy" at bounding box center [416, 203] width 56 height 8
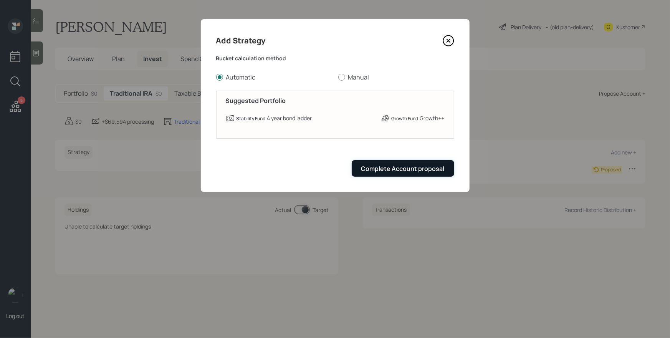
click at [418, 167] on div "Complete Account proposal" at bounding box center [402, 168] width 83 height 8
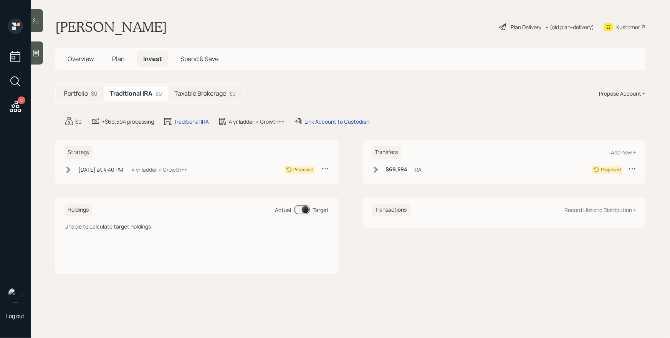
click at [510, 21] on div "Plan Delivery • (old plan-delivery)" at bounding box center [547, 26] width 96 height 17
click at [516, 27] on div "Plan Delivery" at bounding box center [526, 27] width 31 height 8
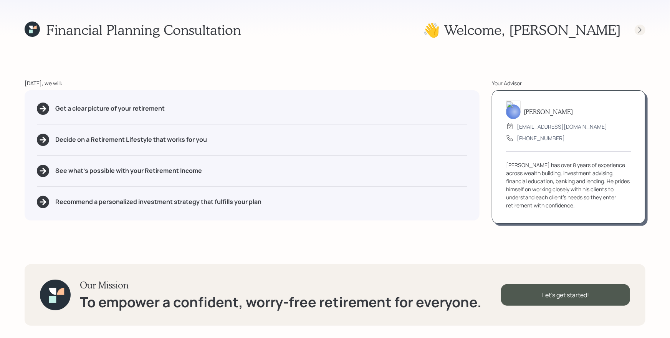
click at [639, 28] on icon at bounding box center [641, 30] width 8 height 8
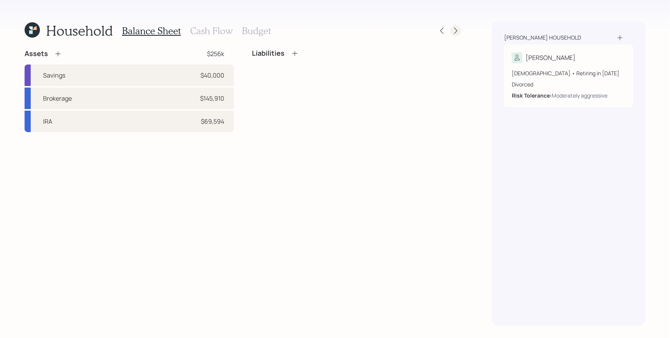
click at [456, 31] on icon at bounding box center [456, 31] width 8 height 8
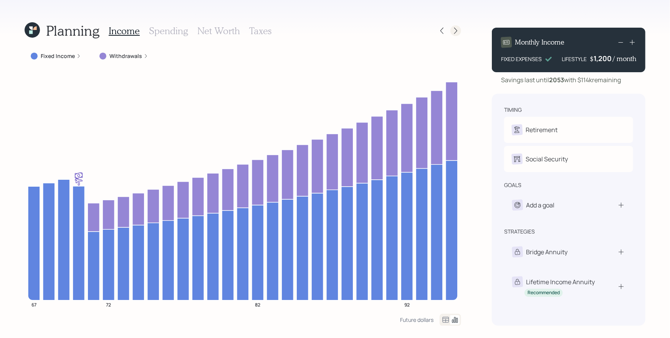
click at [454, 33] on icon at bounding box center [456, 31] width 8 height 8
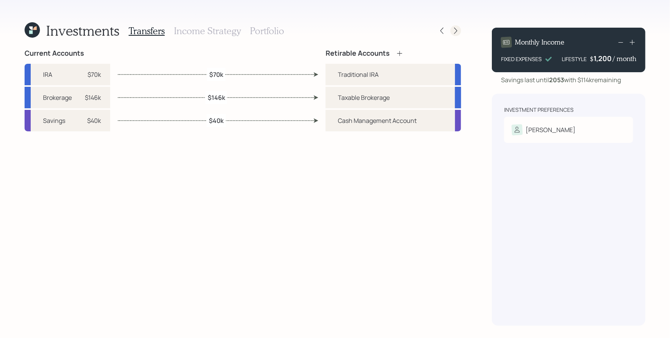
click at [457, 32] on icon at bounding box center [456, 31] width 8 height 8
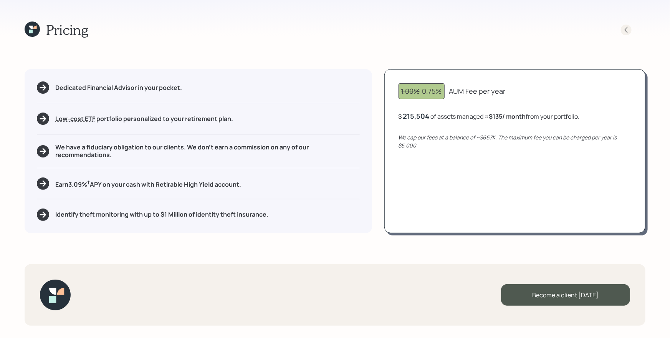
click at [625, 26] on icon at bounding box center [627, 30] width 8 height 8
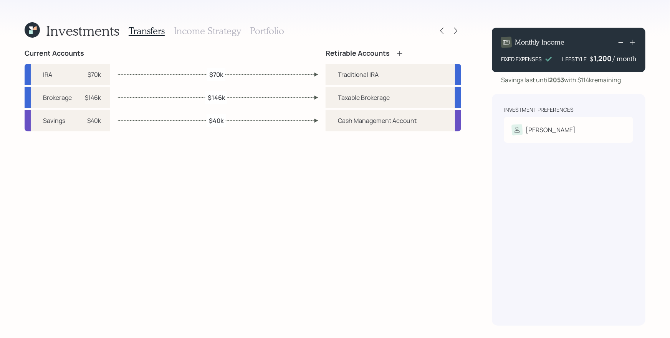
click at [22, 29] on div "Investments Transfers Income Strategy Portfolio Current Accounts IRA $70k Broke…" at bounding box center [335, 169] width 670 height 338
click at [29, 34] on icon at bounding box center [30, 31] width 3 height 3
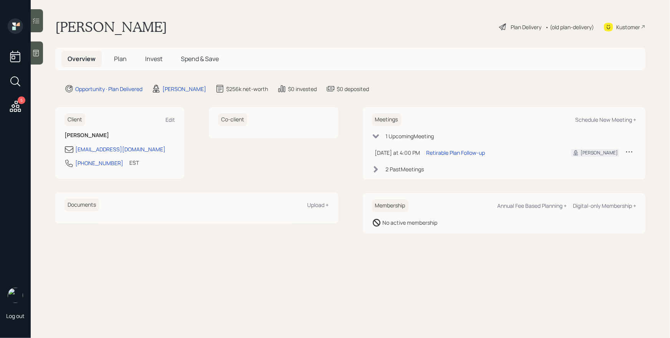
click at [125, 58] on span "Plan" at bounding box center [120, 59] width 13 height 8
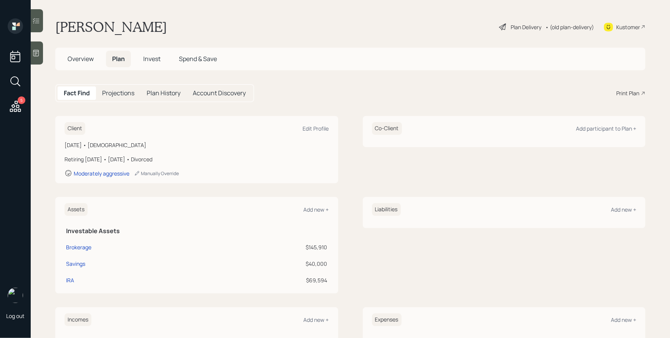
click at [626, 88] on div "Fact Find Projections Plan History Account Discovery Print Plan" at bounding box center [350, 93] width 590 height 18
click at [627, 93] on div "Print Plan" at bounding box center [628, 93] width 23 height 8
